Goal: Transaction & Acquisition: Purchase product/service

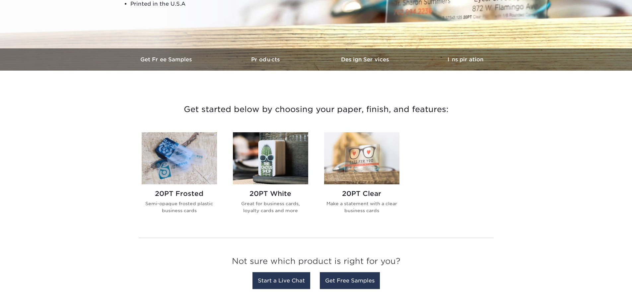
scroll to position [177, 0]
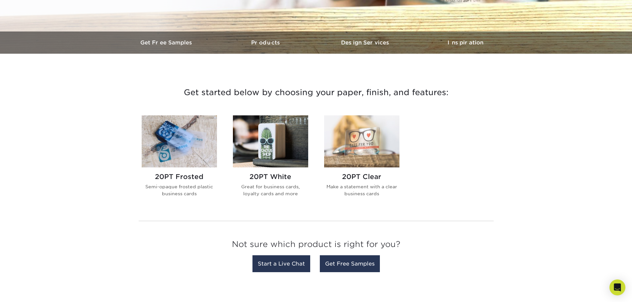
click at [288, 150] on img at bounding box center [270, 141] width 75 height 52
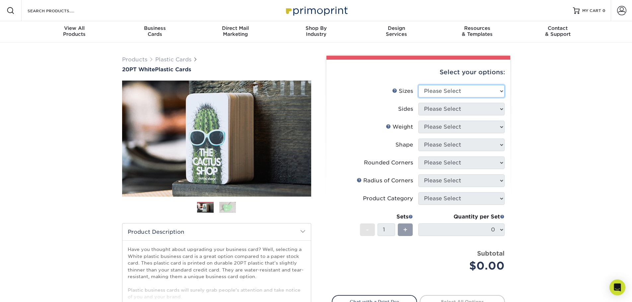
click at [501, 89] on select "Please Select 2" x 3.5" 2" x 8" 2.12" x 3.375" 2.5" x 2.5" 4.25" x 6"" at bounding box center [462, 91] width 86 height 13
select select "2.00x3.50"
click at [419, 85] on select "Please Select 2" x 3.5" 2" x 8" 2.12" x 3.375" 2.5" x 2.5" 4.25" x 6"" at bounding box center [462, 91] width 86 height 13
click at [484, 107] on select "Please Select Print Both Sides Print Front Only" at bounding box center [462, 109] width 86 height 13
select select "13abbda7-1d64-4f25-8bb2-c179b224825d"
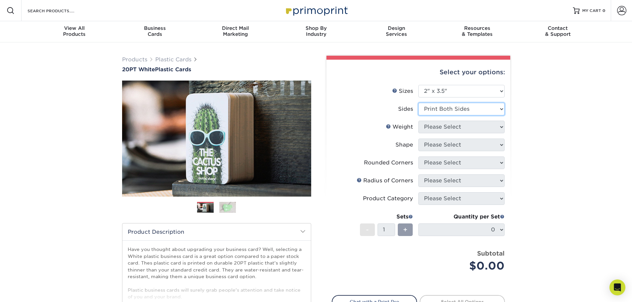
click at [419, 103] on select "Please Select Print Both Sides Print Front Only" at bounding box center [462, 109] width 86 height 13
click at [472, 122] on select "Please Select 20PT White Plastic" at bounding box center [462, 127] width 86 height 13
select select "20PT White Plastic"
click at [419, 121] on select "Please Select 20PT White Plastic" at bounding box center [462, 127] width 86 height 13
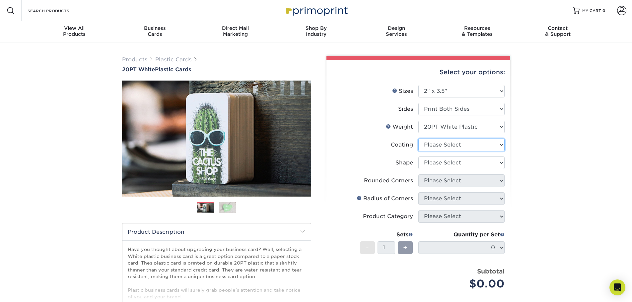
click at [465, 144] on select at bounding box center [462, 145] width 86 height 13
select select "3e7618de-abca-4bda-9f97-8b9129e913d8"
click at [419, 139] on select at bounding box center [462, 145] width 86 height 13
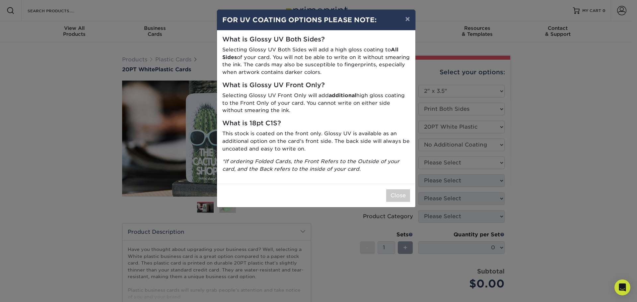
click at [309, 154] on div "What is Glossy UV Both Sides? Selecting Glossy UV Both Sides will add a high gl…" at bounding box center [316, 107] width 198 height 153
click at [396, 188] on div "Close" at bounding box center [316, 196] width 198 height 24
click at [397, 196] on button "Close" at bounding box center [398, 196] width 24 height 13
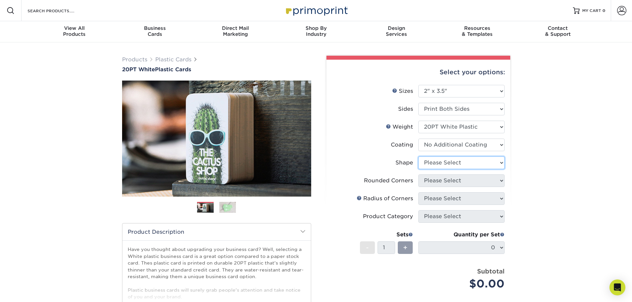
click at [472, 166] on select "Please Select Oval Standard" at bounding box center [462, 163] width 86 height 13
select select "standard"
click at [419, 157] on select "Please Select Oval Standard" at bounding box center [462, 163] width 86 height 13
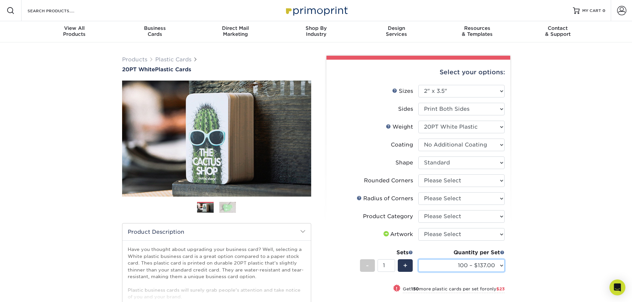
click at [481, 267] on select "100 – $137.00 250 – $160.00 500 – $195.00 1000 – $226.00 2500 – $540.00 5000 – …" at bounding box center [462, 266] width 86 height 13
click at [525, 192] on div "Products Plastic Cards 20PT White Plastic Cards Previous Next and" at bounding box center [316, 233] width 632 height 382
